Goal: Check status

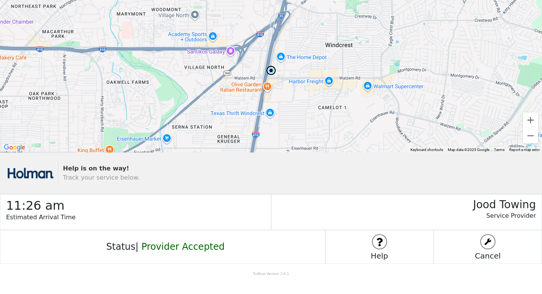
click at [379, 244] on img at bounding box center [379, 242] width 14 height 14
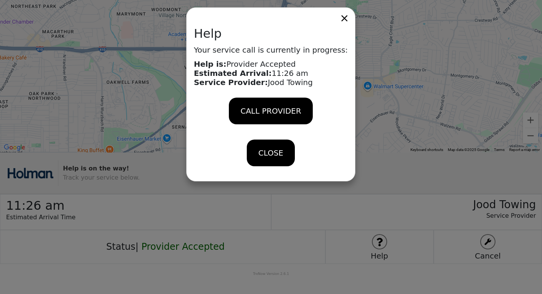
click at [341, 21] on icon at bounding box center [344, 18] width 6 height 6
